Goal: Navigation & Orientation: Go to known website

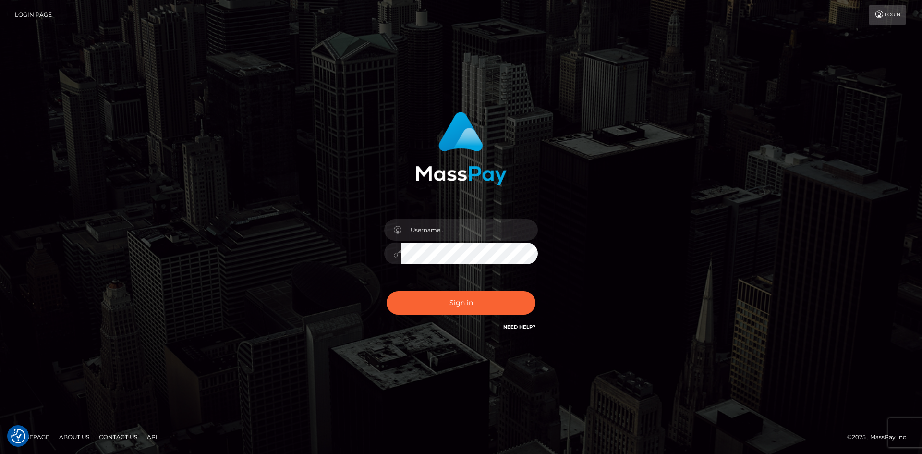
click at [360, 351] on div "Sign in" at bounding box center [461, 227] width 922 height 388
click at [306, 312] on div "Sign in" at bounding box center [460, 227] width 547 height 244
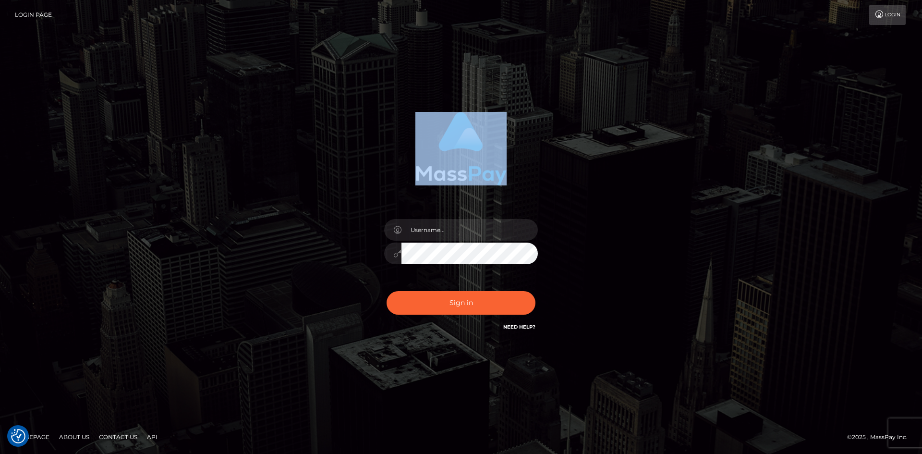
click at [306, 312] on div "Sign in" at bounding box center [460, 227] width 547 height 244
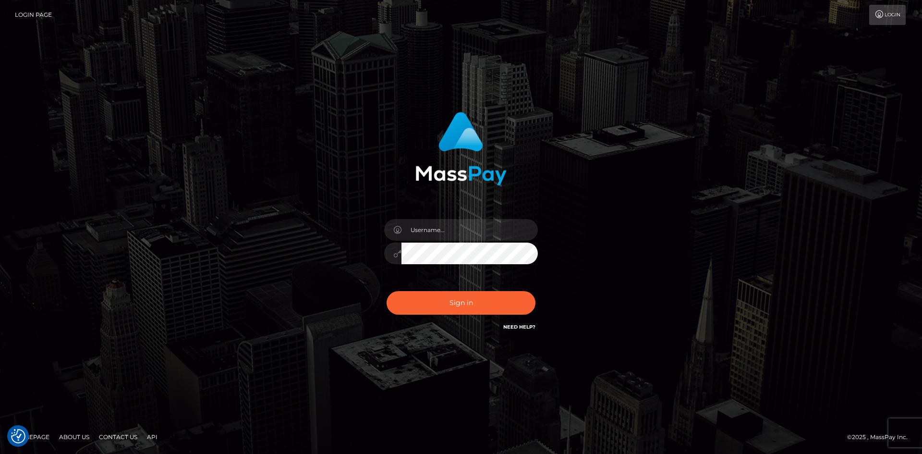
click at [228, 299] on div "Sign in" at bounding box center [460, 227] width 547 height 244
click at [551, 103] on div "Sign in" at bounding box center [461, 227] width 922 height 388
click at [426, 89] on div "Sign in" at bounding box center [461, 227] width 922 height 388
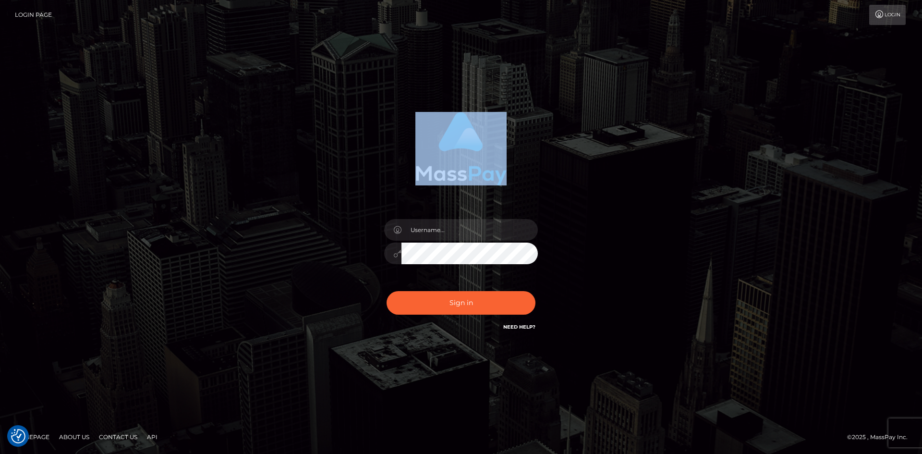
click at [426, 89] on div "Sign in" at bounding box center [461, 227] width 922 height 388
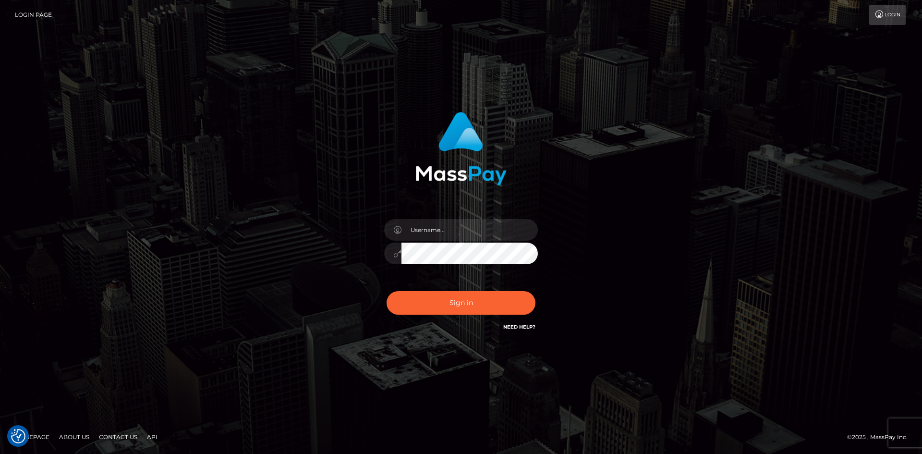
click at [406, 96] on div "Sign in" at bounding box center [461, 227] width 922 height 388
click at [312, 154] on div "Sign in" at bounding box center [460, 227] width 547 height 244
click at [528, 193] on div "Sign in" at bounding box center [461, 222] width 252 height 235
click at [658, 116] on div "Sign in" at bounding box center [460, 227] width 547 height 244
click at [187, 148] on div "Sign in" at bounding box center [461, 227] width 922 height 388
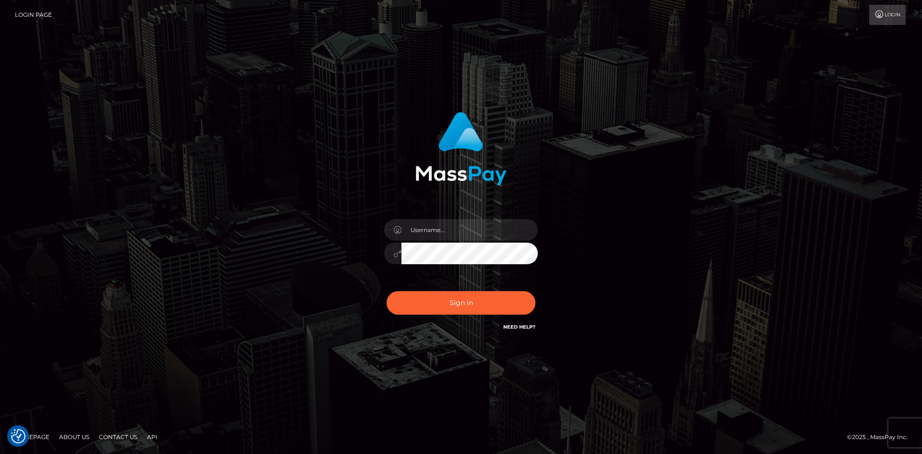
click at [187, 148] on div "Sign in" at bounding box center [461, 227] width 922 height 388
click at [278, 54] on div "Sign in" at bounding box center [461, 227] width 922 height 388
click at [298, 82] on div "Sign in" at bounding box center [461, 227] width 922 height 388
click at [213, 179] on div "Sign in" at bounding box center [460, 227] width 547 height 244
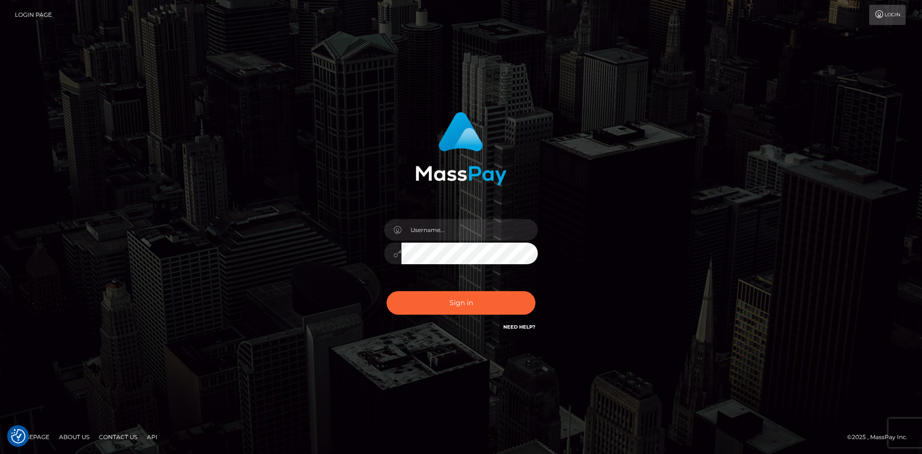
click at [213, 179] on div "Sign in" at bounding box center [460, 227] width 547 height 244
click at [215, 198] on div "Sign in" at bounding box center [460, 227] width 547 height 244
click at [255, 203] on div "Sign in" at bounding box center [460, 227] width 547 height 244
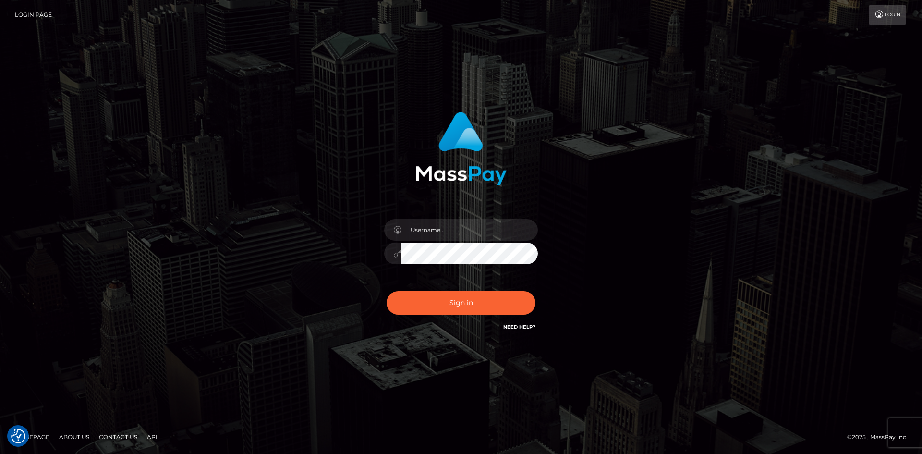
click at [276, 216] on div "Sign in" at bounding box center [460, 227] width 547 height 244
click at [281, 264] on div "Sign in" at bounding box center [460, 227] width 547 height 244
click at [278, 253] on div "Sign in" at bounding box center [460, 227] width 547 height 244
click at [253, 186] on div "Sign in" at bounding box center [460, 227] width 547 height 244
drag, startPoint x: 253, startPoint y: 186, endPoint x: 273, endPoint y: 168, distance: 26.2
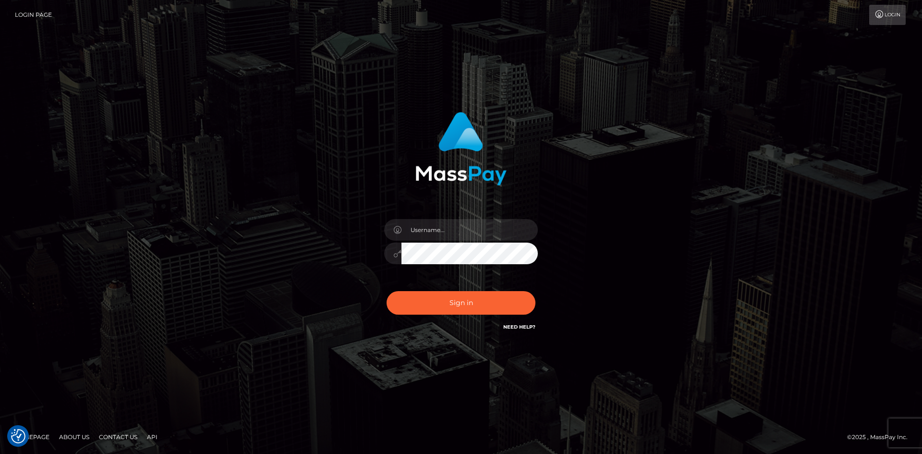
click at [273, 168] on div "Sign in" at bounding box center [460, 227] width 547 height 244
click at [306, 182] on div "Sign in" at bounding box center [460, 227] width 547 height 244
drag, startPoint x: 338, startPoint y: 179, endPoint x: 340, endPoint y: 72, distance: 106.6
click at [340, 72] on div "Sign in" at bounding box center [461, 227] width 922 height 388
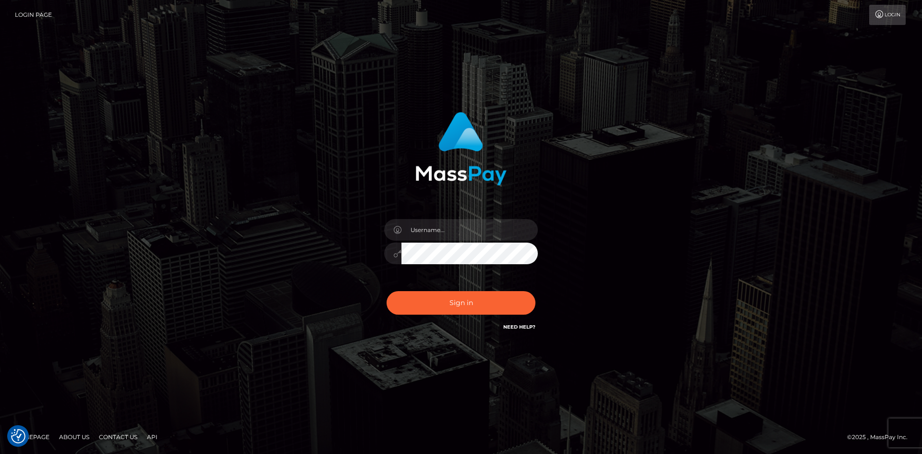
click at [230, 149] on div "Sign in" at bounding box center [460, 227] width 547 height 244
click at [342, 109] on div at bounding box center [461, 145] width 252 height 81
click at [372, 162] on div at bounding box center [461, 145] width 252 height 81
click at [194, 284] on div "Sign in" at bounding box center [460, 227] width 547 height 244
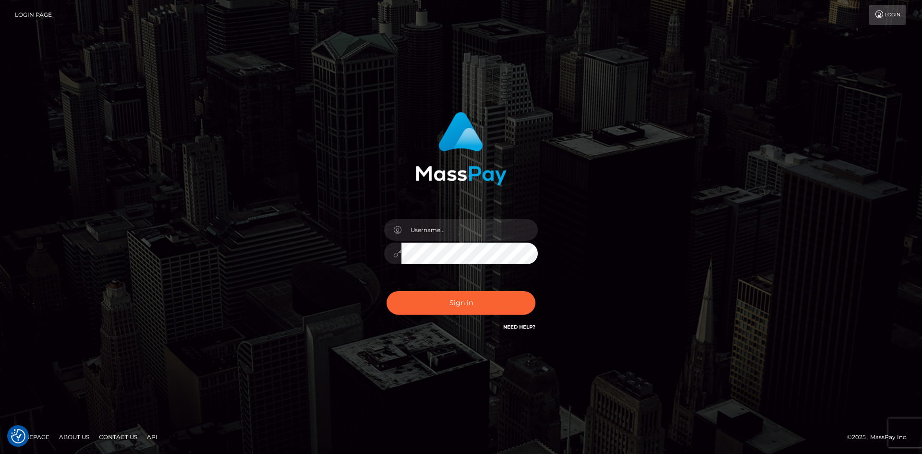
click at [279, 324] on div "Sign in" at bounding box center [460, 227] width 547 height 244
click at [234, 111] on div "Sign in" at bounding box center [460, 227] width 547 height 244
click at [224, 184] on div "Sign in" at bounding box center [460, 227] width 547 height 244
click at [287, 248] on div "Sign in" at bounding box center [460, 227] width 547 height 244
click at [319, 184] on div "Sign in" at bounding box center [460, 227] width 547 height 244
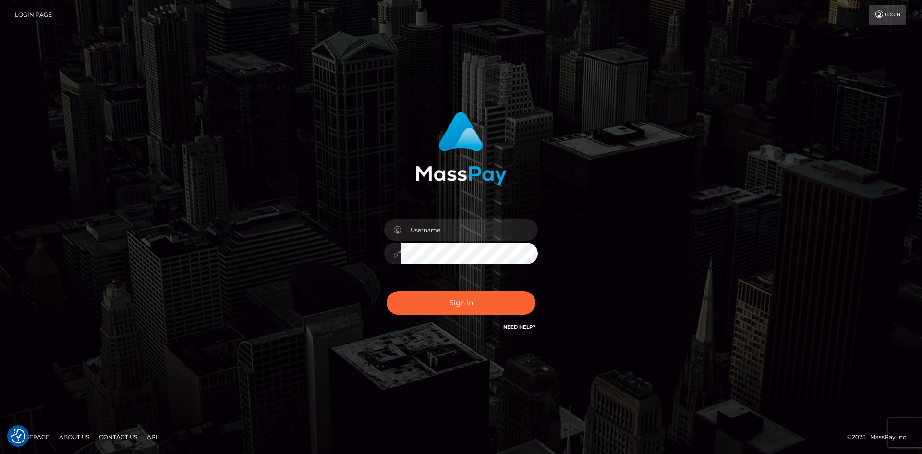
click at [308, 155] on div "Sign in" at bounding box center [460, 227] width 547 height 244
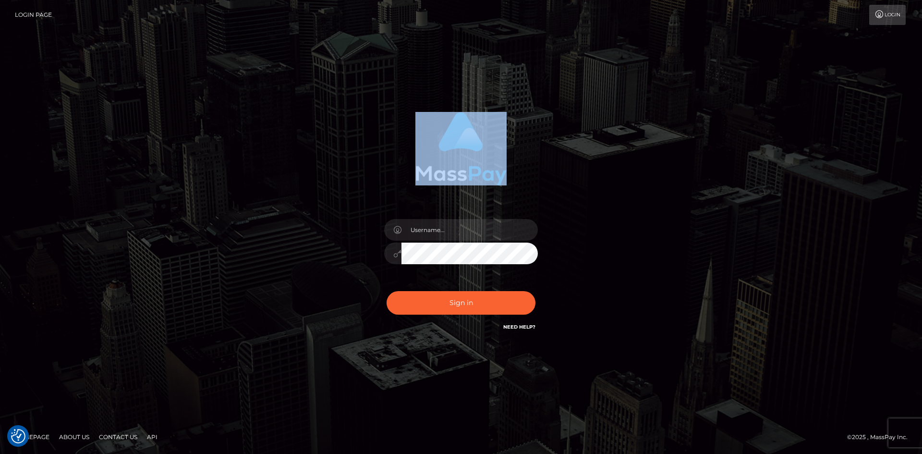
click at [308, 155] on div "Sign in" at bounding box center [460, 227] width 547 height 244
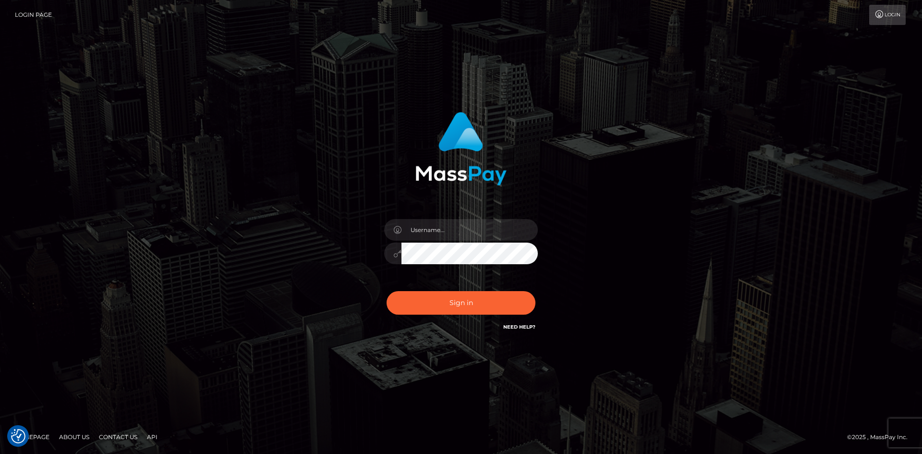
click at [298, 158] on div "Sign in" at bounding box center [460, 227] width 547 height 244
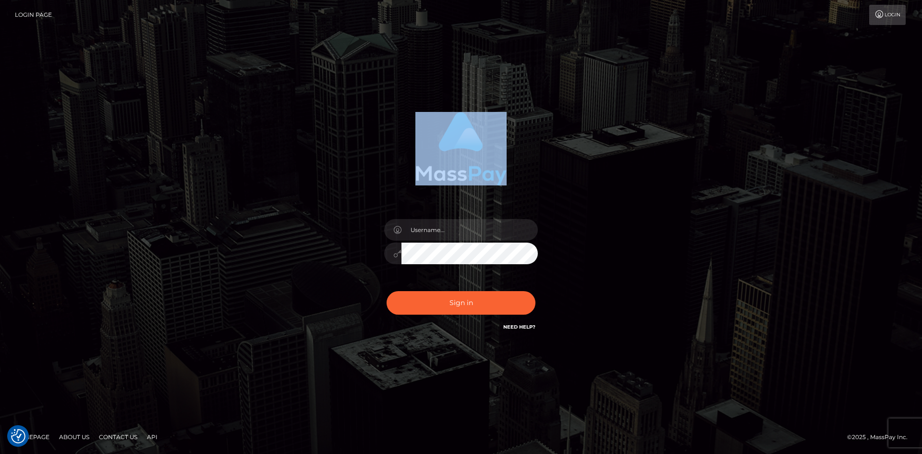
click at [298, 158] on div "Sign in" at bounding box center [460, 227] width 547 height 244
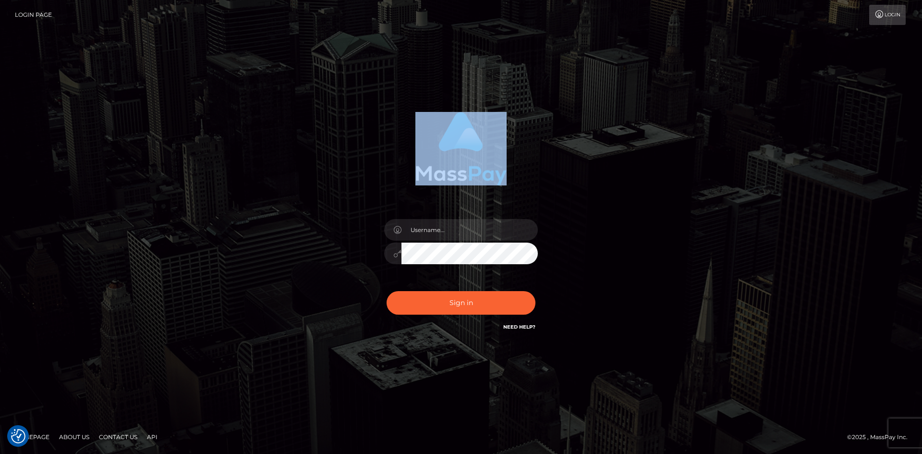
click at [298, 158] on div "Sign in" at bounding box center [460, 227] width 547 height 244
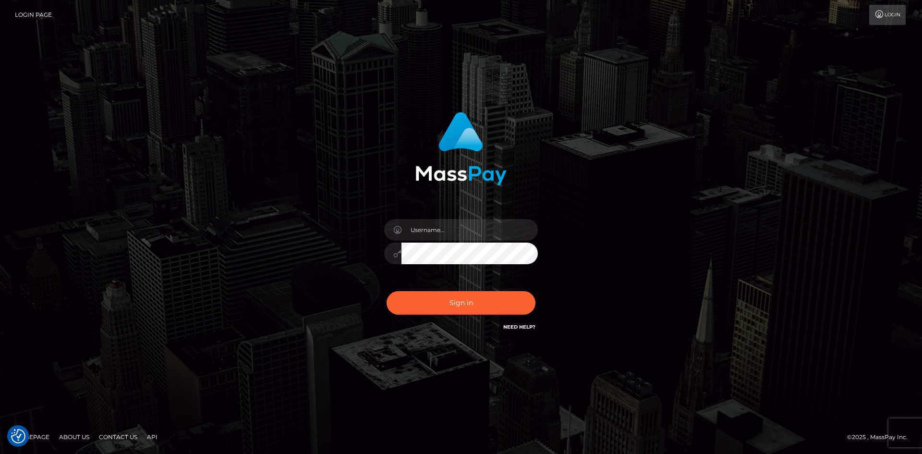
click at [268, 154] on div "Sign in" at bounding box center [460, 227] width 547 height 244
click at [262, 86] on div "Sign in" at bounding box center [461, 227] width 922 height 388
